Goal: Task Accomplishment & Management: Manage account settings

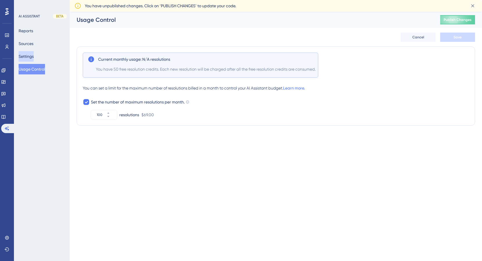
click at [34, 59] on button "Settings" at bounding box center [26, 56] width 15 height 10
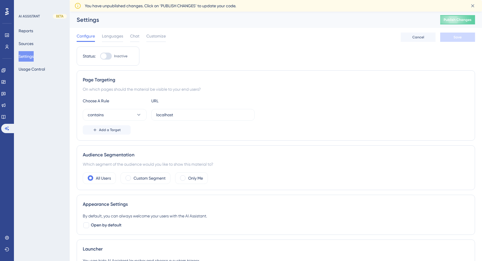
click at [8, 13] on icon at bounding box center [6, 11] width 3 height 7
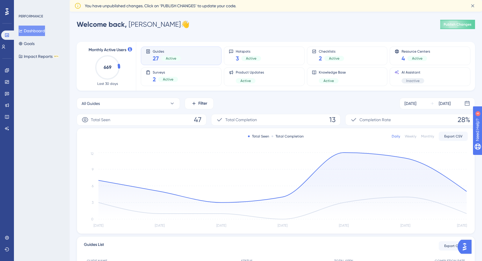
click at [297, 19] on div "Welcome back, Michael 👋 Publish Changes" at bounding box center [276, 25] width 398 height 12
click at [7, 69] on icon at bounding box center [7, 70] width 4 height 4
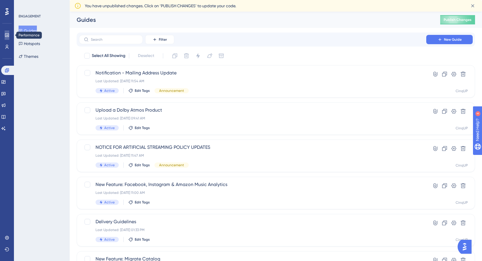
click at [7, 36] on icon at bounding box center [7, 35] width 5 height 5
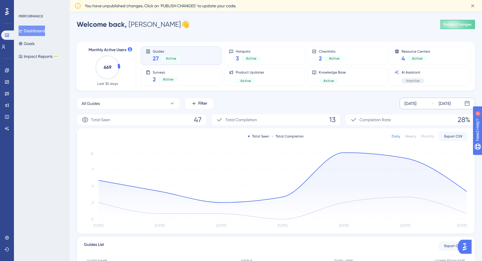
click at [435, 102] on div "Sep 04 2025" at bounding box center [440, 103] width 21 height 7
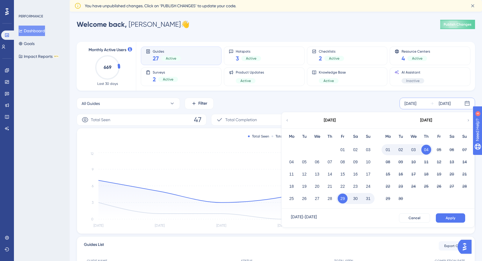
click at [286, 119] on icon at bounding box center [287, 120] width 4 height 5
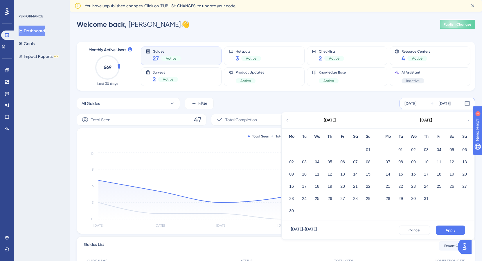
click at [286, 119] on icon at bounding box center [287, 120] width 4 height 5
click at [467, 120] on icon at bounding box center [468, 120] width 4 height 5
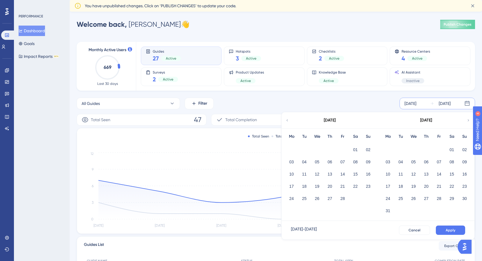
click at [287, 121] on icon at bounding box center [287, 120] width 4 height 5
click at [367, 148] on button "01" at bounding box center [368, 150] width 10 height 10
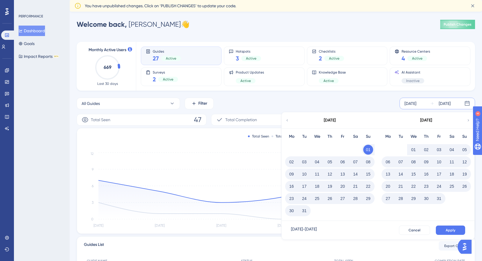
click at [468, 119] on icon at bounding box center [468, 120] width 1 height 2
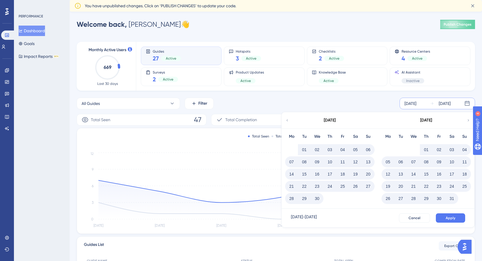
click at [468, 119] on icon at bounding box center [468, 120] width 1 height 2
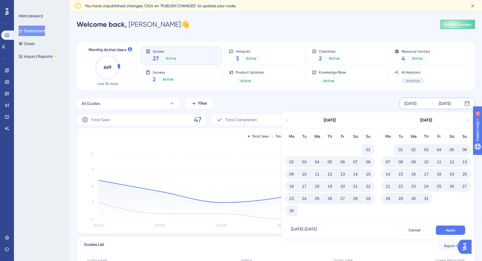
click at [468, 119] on icon at bounding box center [468, 120] width 1 height 2
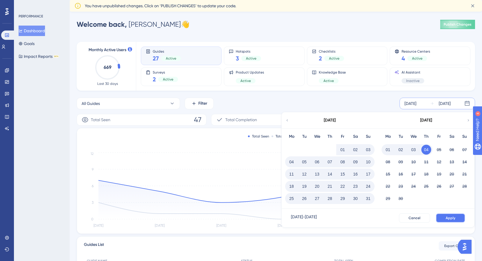
click at [456, 219] on button "Apply" at bounding box center [450, 217] width 29 height 9
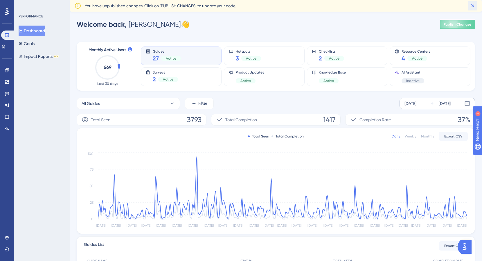
click at [473, 6] on icon at bounding box center [473, 6] width 6 height 6
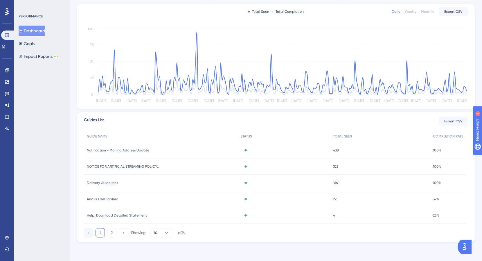
click at [136, 151] on span "Notification - Mailing Address Update" at bounding box center [118, 150] width 62 height 5
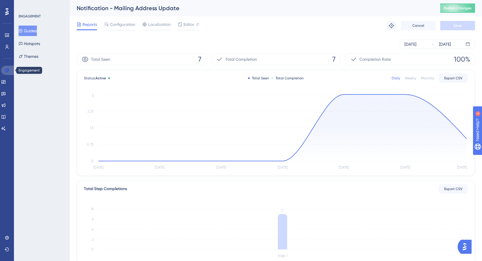
click at [6, 72] on icon at bounding box center [7, 70] width 5 height 5
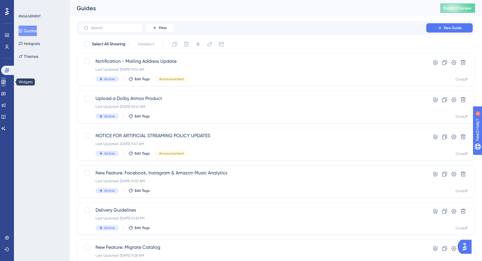
click at [5, 80] on icon at bounding box center [3, 81] width 4 height 3
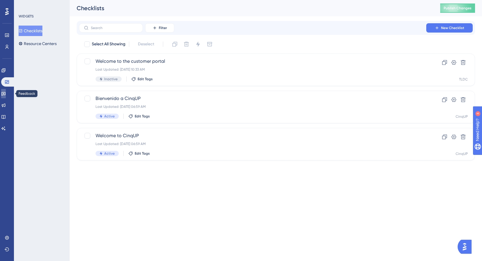
click at [3, 96] on link at bounding box center [3, 93] width 5 height 9
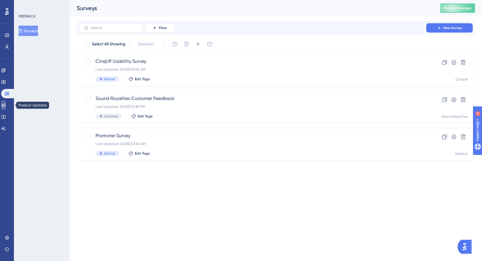
click at [6, 104] on icon at bounding box center [4, 105] width 4 height 4
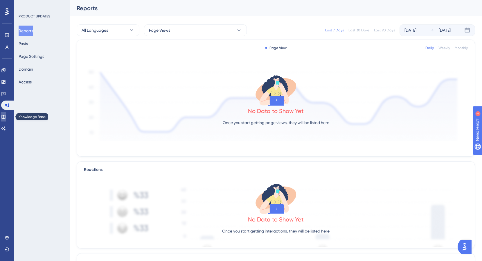
click at [6, 113] on link at bounding box center [3, 116] width 5 height 9
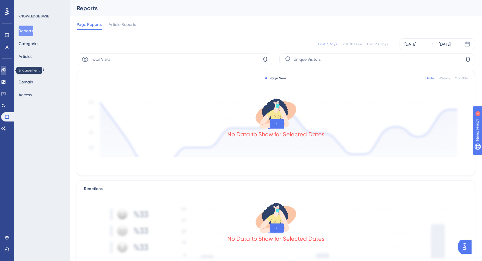
click at [5, 70] on icon at bounding box center [3, 70] width 4 height 4
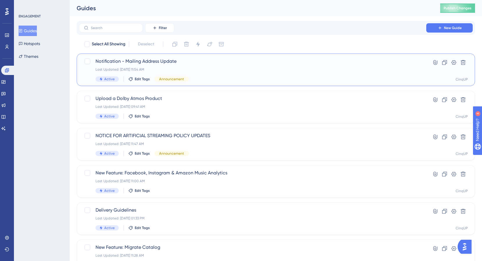
click at [161, 58] on span "Notification - Mailing Address Update" at bounding box center [253, 61] width 314 height 7
click at [186, 71] on div "Last Updated: Nov 18 2024, 11:54 AM" at bounding box center [253, 69] width 314 height 5
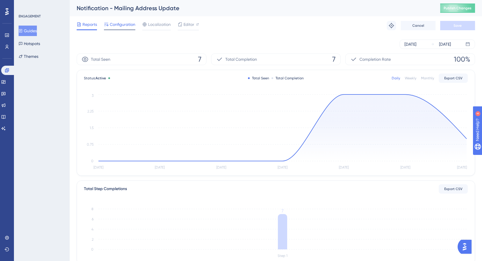
click at [124, 27] on span "Configuration" at bounding box center [123, 24] width 26 height 7
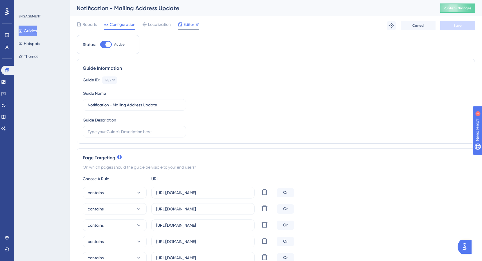
click at [190, 21] on span "Editor" at bounding box center [188, 24] width 11 height 7
